Goal: Find specific page/section: Find specific page/section

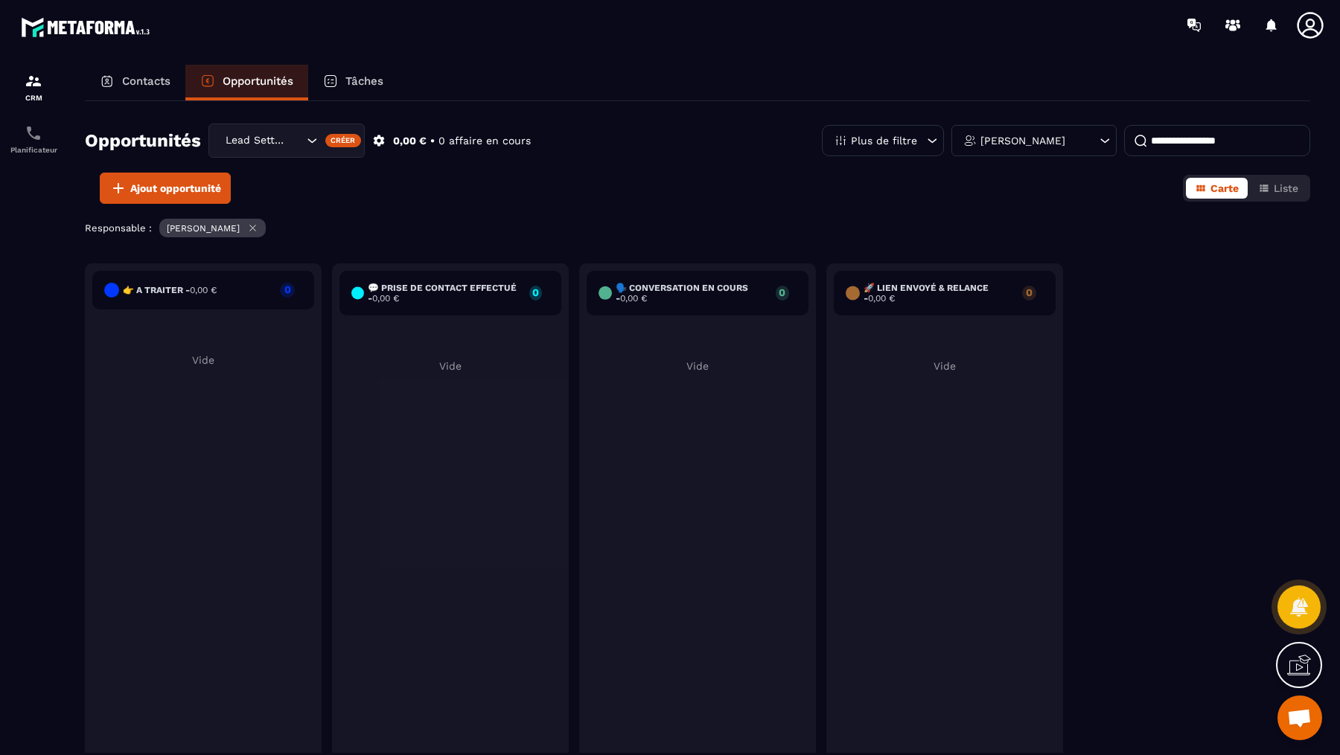
scroll to position [592, 0]
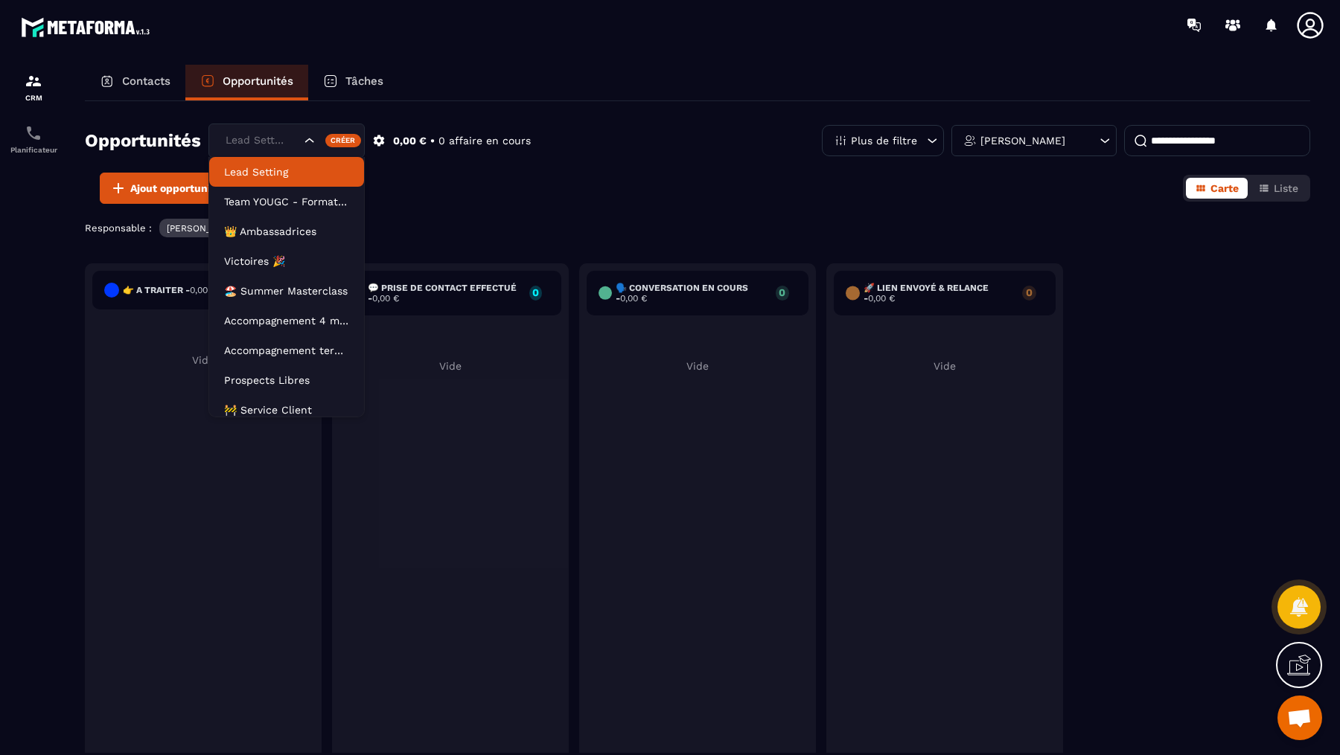
click at [266, 133] on div "Lead Setting" at bounding box center [261, 140] width 82 height 16
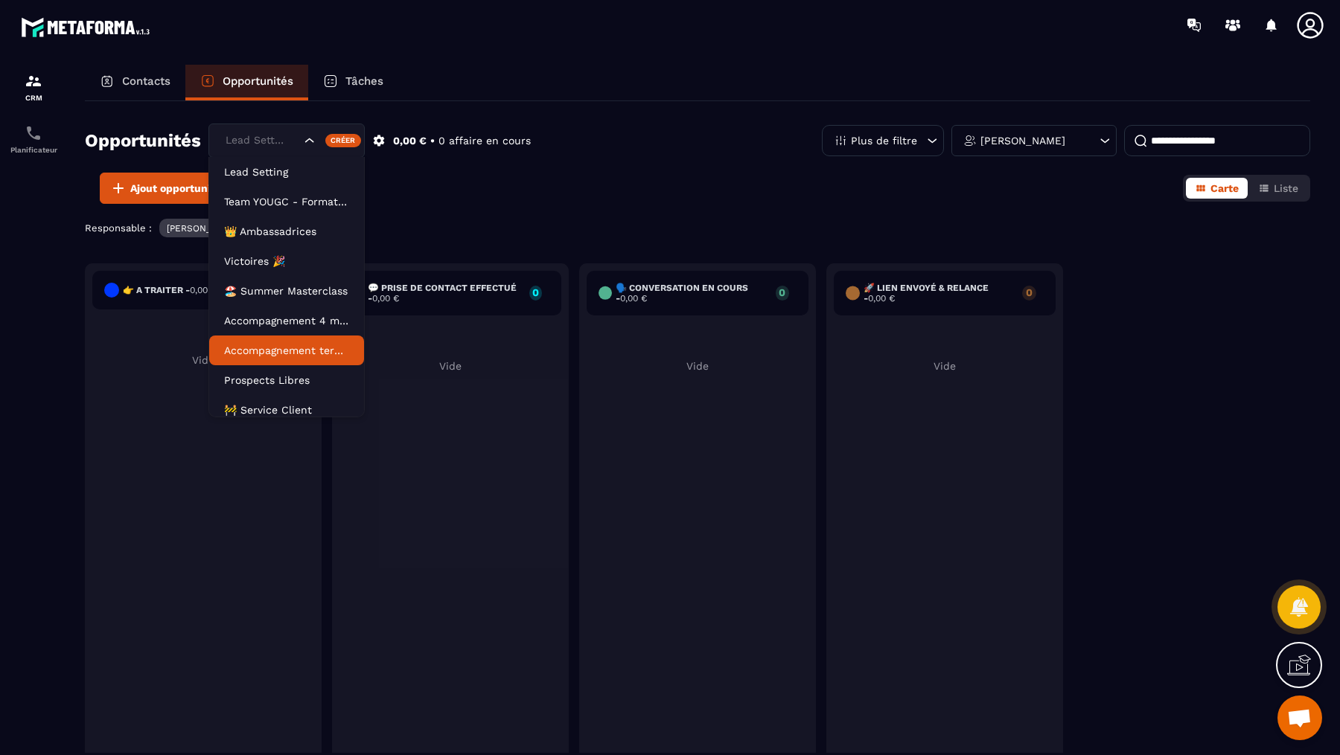
scroll to position [67, 0]
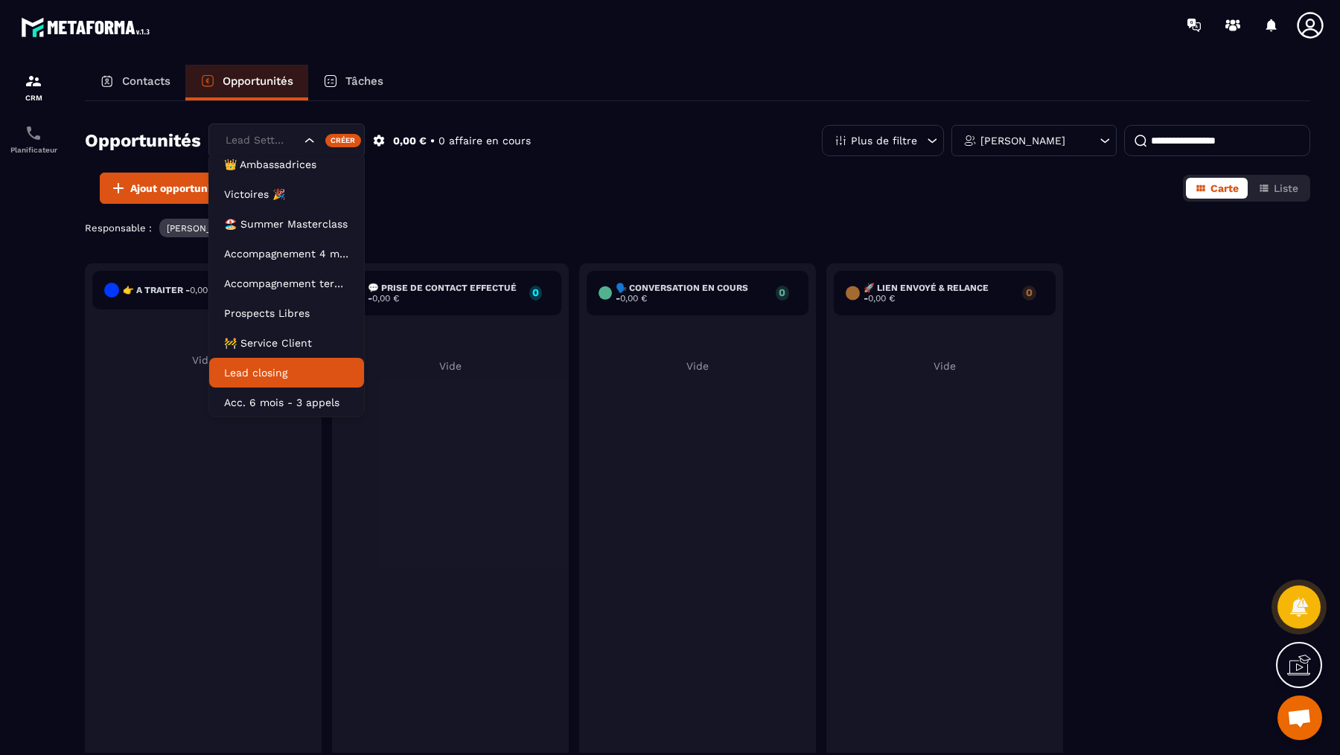
click at [284, 367] on p "Lead closing" at bounding box center [286, 372] width 125 height 15
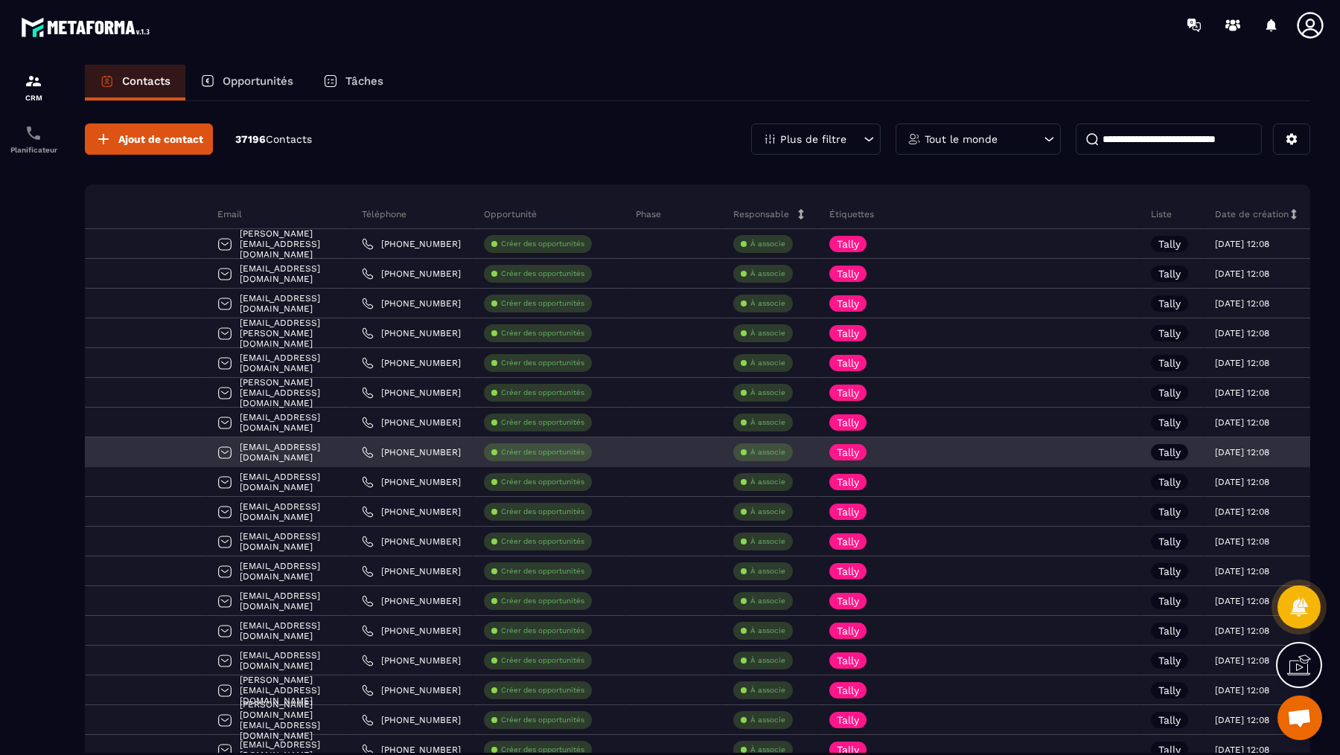
scroll to position [0, 226]
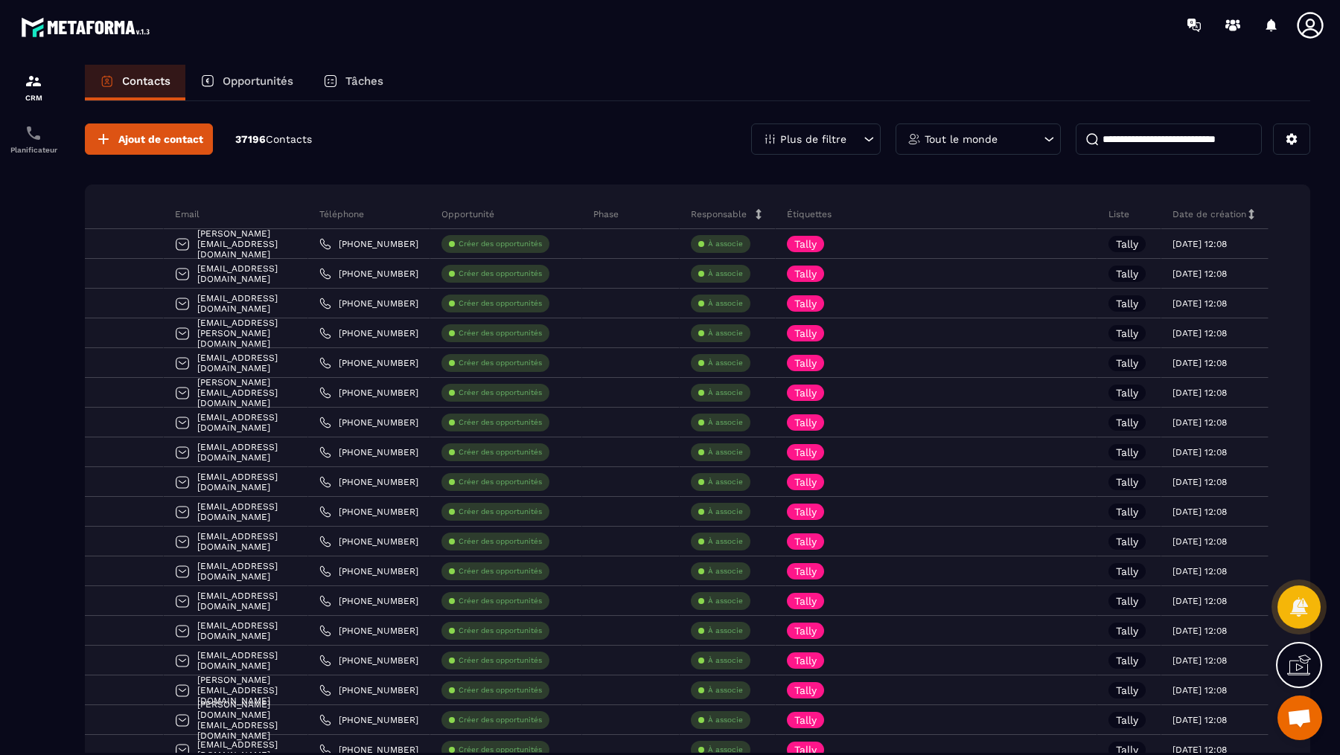
click at [239, 83] on p "Opportunités" at bounding box center [258, 80] width 71 height 13
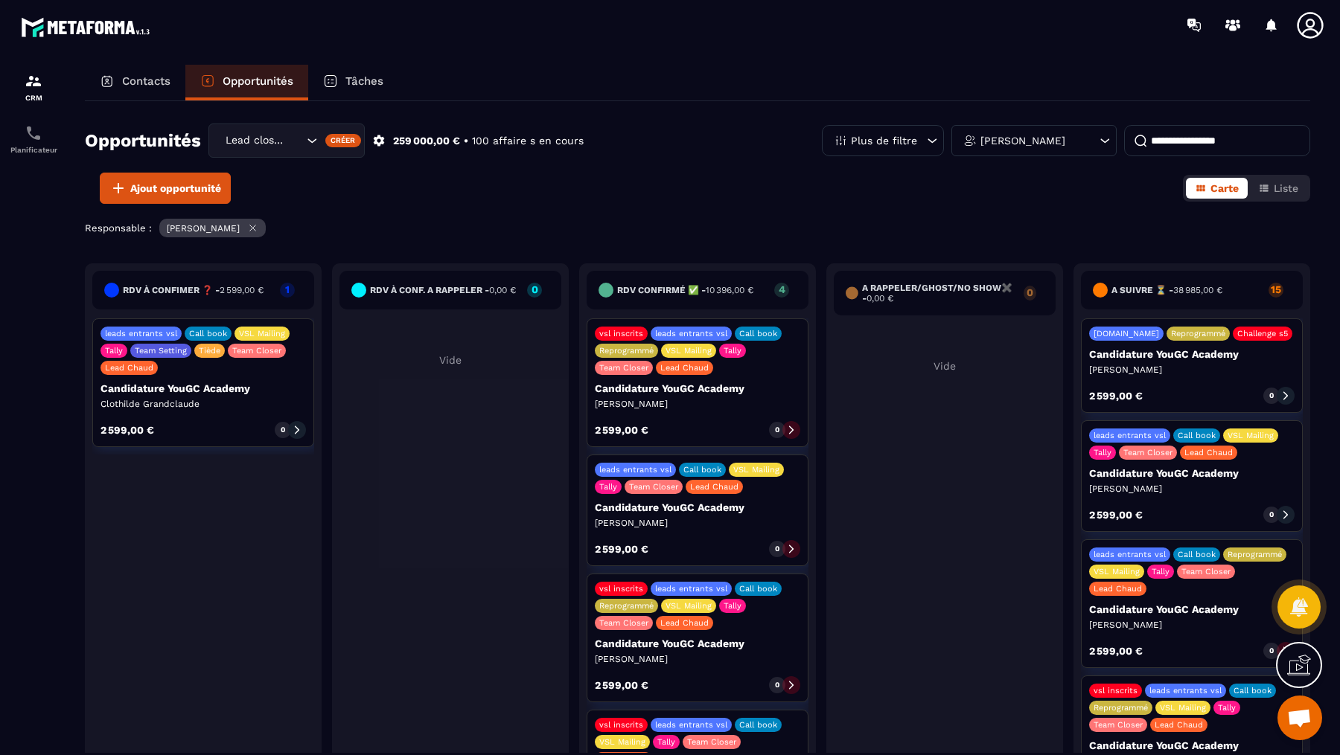
click at [301, 134] on div "Lead closing" at bounding box center [262, 140] width 84 height 16
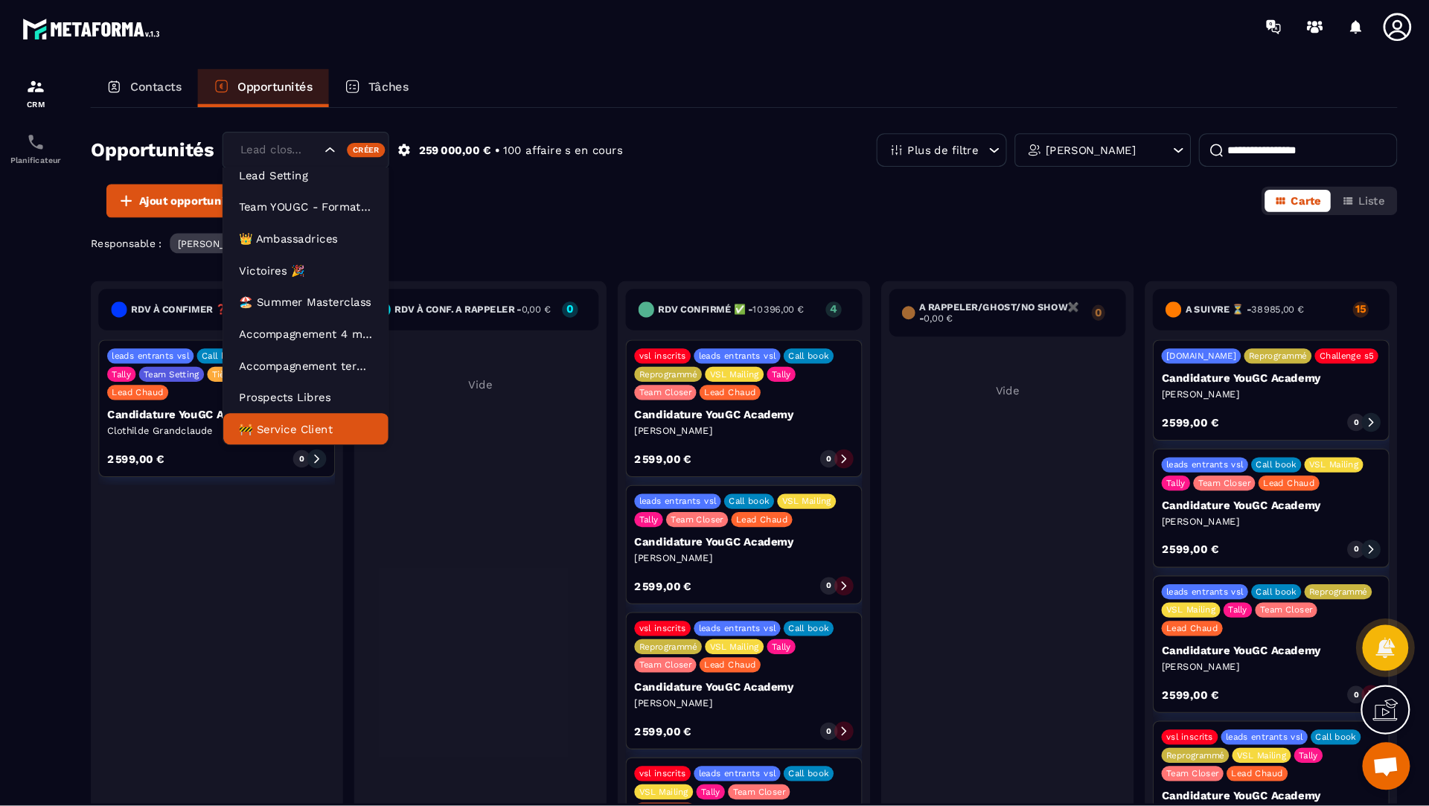
scroll to position [67, 0]
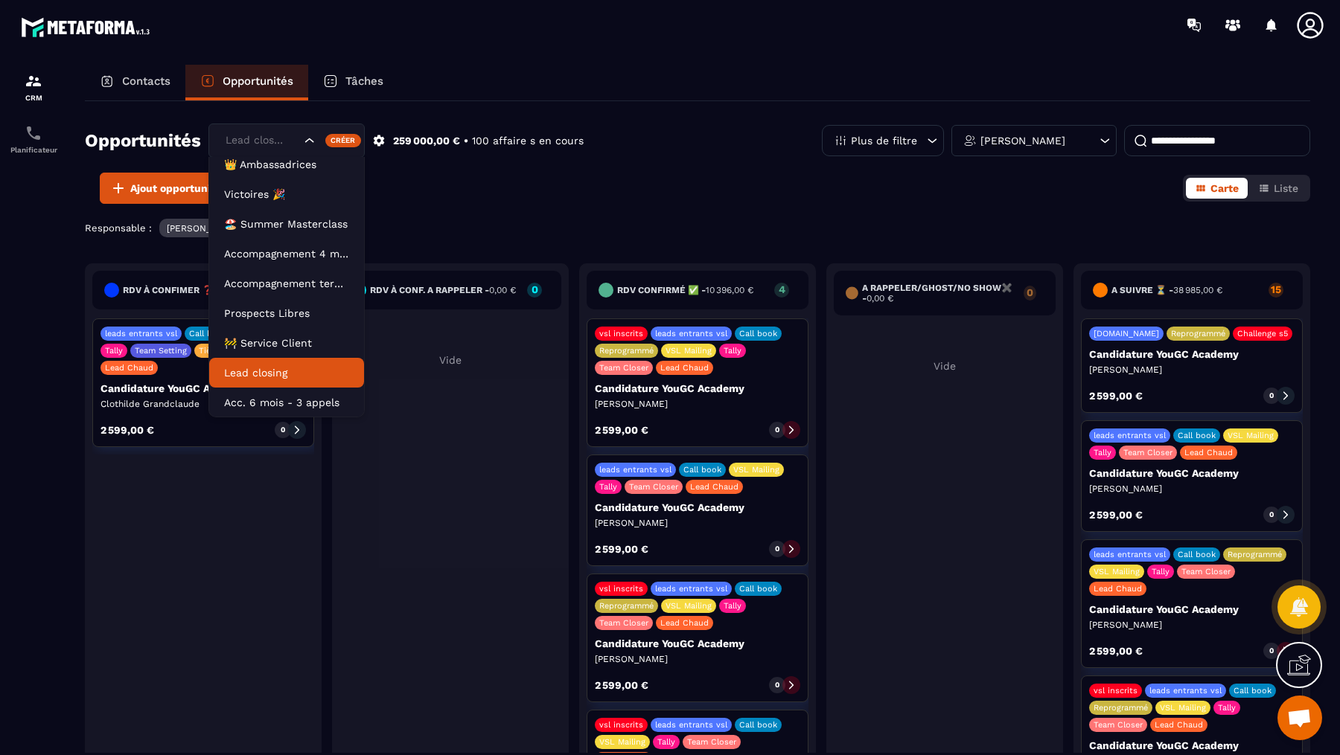
click at [263, 373] on p "Lead closing" at bounding box center [286, 372] width 125 height 15
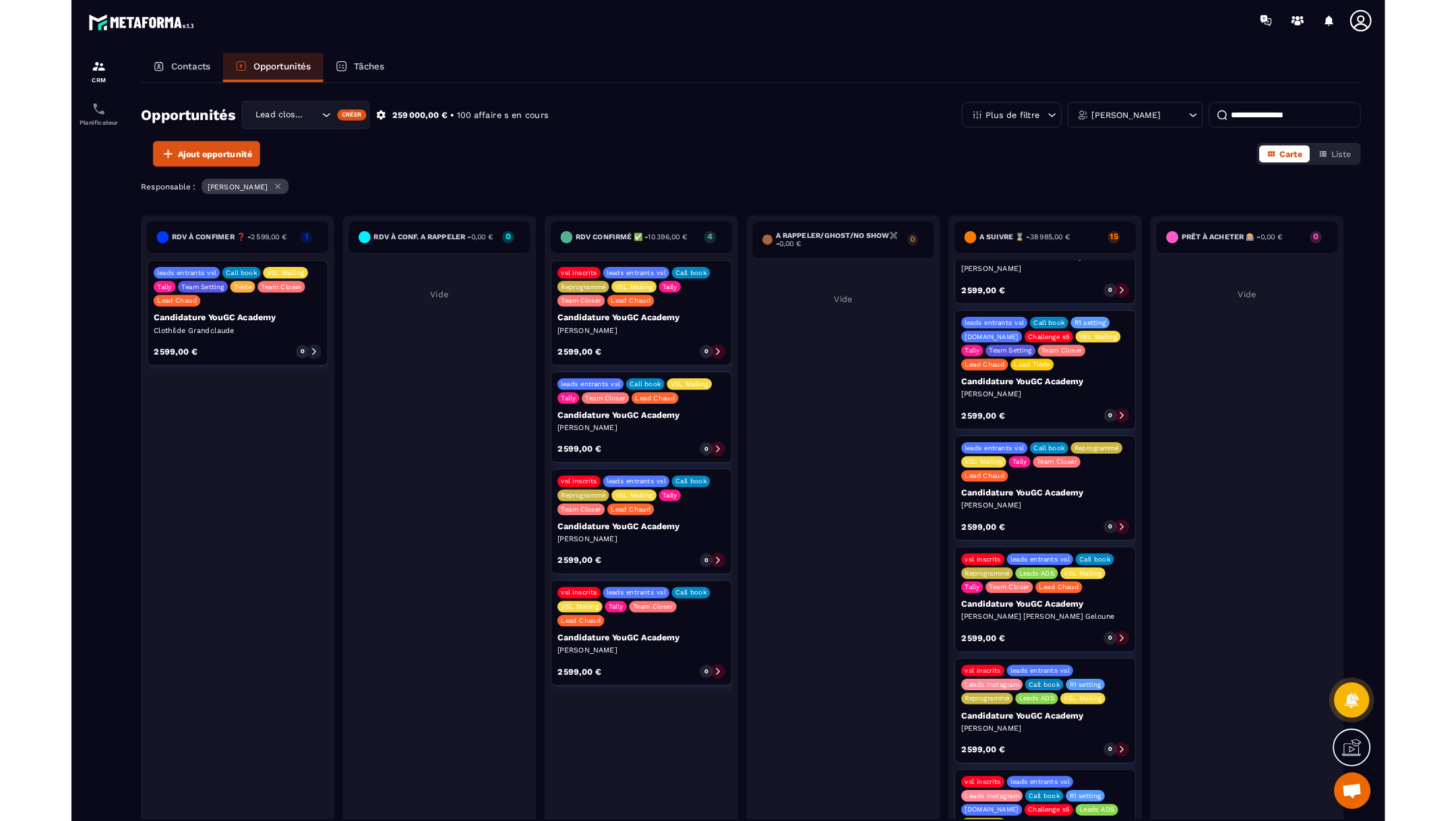
scroll to position [1220, 0]
